Goal: Transaction & Acquisition: Download file/media

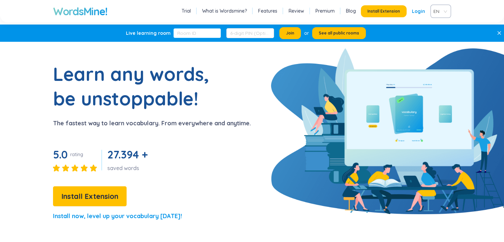
click at [221, 29] on form at bounding box center [223, 33] width 101 height 10
click at [442, 12] on span "EN" at bounding box center [439, 11] width 12 height 10
click at [436, 34] on div "VIE" at bounding box center [440, 36] width 13 height 7
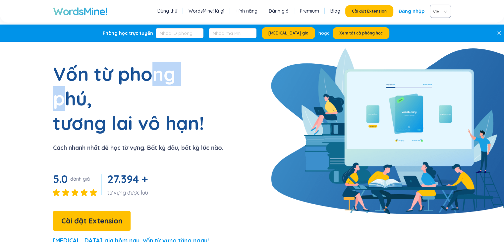
drag, startPoint x: 162, startPoint y: 72, endPoint x: 196, endPoint y: 68, distance: 34.7
click at [191, 71] on h1 "Vốn từ phong phú, tương lai vô hạn!" at bounding box center [136, 99] width 166 height 74
click at [273, 62] on section "Vốn từ phong phú, tương lai vô hạn! Cách nhanh nhất để học từ vựng. Bất kỳ đâu,…" at bounding box center [252, 156] width 504 height 189
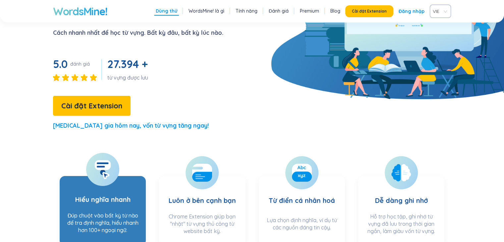
scroll to position [199, 0]
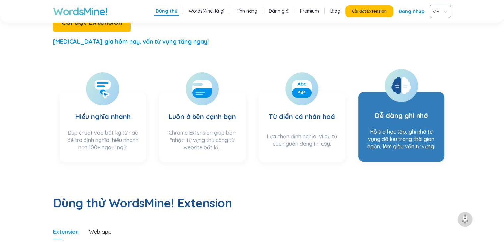
click at [374, 128] on div "Hỗ trợ học tập, ghi nhớ từ vựng đã lưu trong thời gian ngắn, làm giàu vốn từ vự…" at bounding box center [401, 141] width 73 height 26
click at [412, 69] on div at bounding box center [400, 85] width 33 height 33
drag, startPoint x: 403, startPoint y: 76, endPoint x: 402, endPoint y: 81, distance: 6.1
click at [402, 92] on section "Dễ dàng ghi nhớ Hỗ trợ học tập, ghi nhớ từ vựng đã lưu trong thời gian ngắn, là…" at bounding box center [401, 127] width 86 height 70
click at [402, 98] on h3 "Dễ dàng ghi nhớ" at bounding box center [401, 111] width 53 height 27
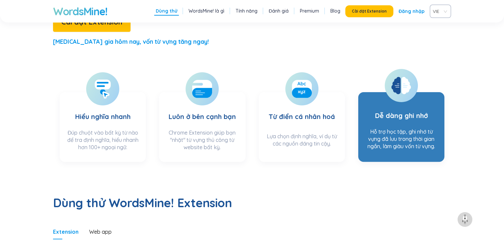
click at [400, 102] on section "Dễ dàng ghi nhớ Hỗ trợ học tập, ghi nhớ từ vựng đã lưu trong thời gian ngắn, là…" at bounding box center [401, 127] width 86 height 70
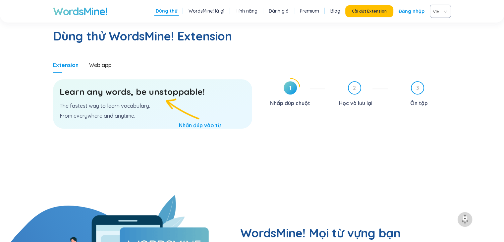
scroll to position [364, 0]
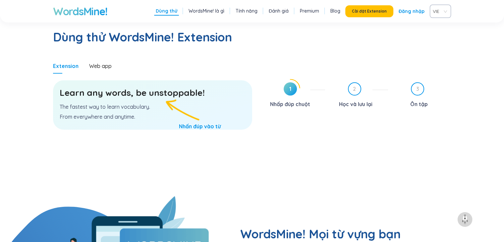
click at [174, 87] on h3 "Learn any words, be unstoppable!" at bounding box center [153, 93] width 186 height 12
drag, startPoint x: 249, startPoint y: 143, endPoint x: 182, endPoint y: 88, distance: 86.3
click at [178, 85] on section "Learn any words, be unstoppable! The fastest way to learn vocabulary. From ever…" at bounding box center [152, 135] width 199 height 123
click at [150, 87] on h3 "Learn any words, be unstoppable!" at bounding box center [153, 93] width 186 height 12
click at [157, 80] on div "Learn any words, be unstoppable! The fastest way to learn vocabulary. From ever…" at bounding box center [152, 104] width 199 height 49
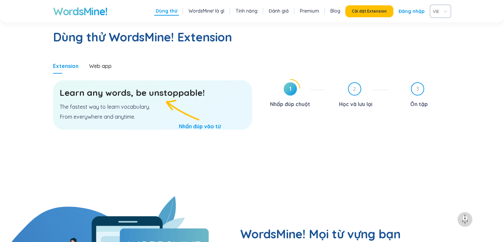
click at [148, 87] on h3 "Learn any words, be unstoppable!" at bounding box center [153, 93] width 186 height 12
drag, startPoint x: 213, startPoint y: 128, endPoint x: 154, endPoint y: 68, distance: 84.1
drag, startPoint x: 154, startPoint y: 68, endPoint x: 150, endPoint y: 68, distance: 4.3
drag, startPoint x: 147, startPoint y: 68, endPoint x: 103, endPoint y: 122, distance: 69.7
click at [101, 120] on section "Learn any words, be unstoppable! The fastest way to learn vocabulary. From ever…" at bounding box center [152, 135] width 199 height 123
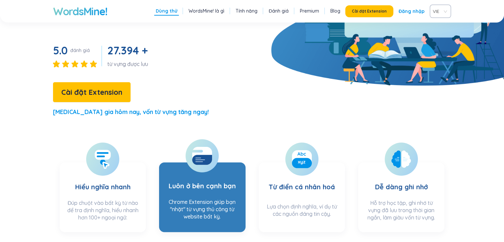
scroll to position [0, 0]
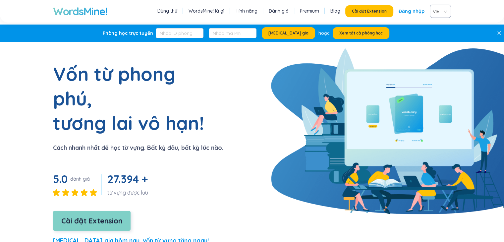
click at [114, 215] on span "Cài đặt Extension" at bounding box center [91, 221] width 61 height 12
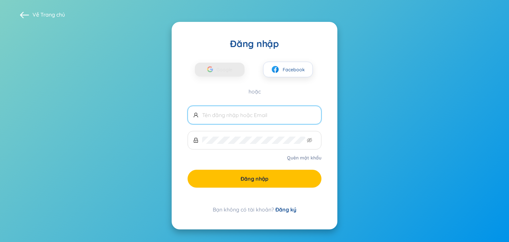
click at [225, 112] on input "text" at bounding box center [259, 114] width 114 height 7
